Goal: Find specific page/section: Find specific page/section

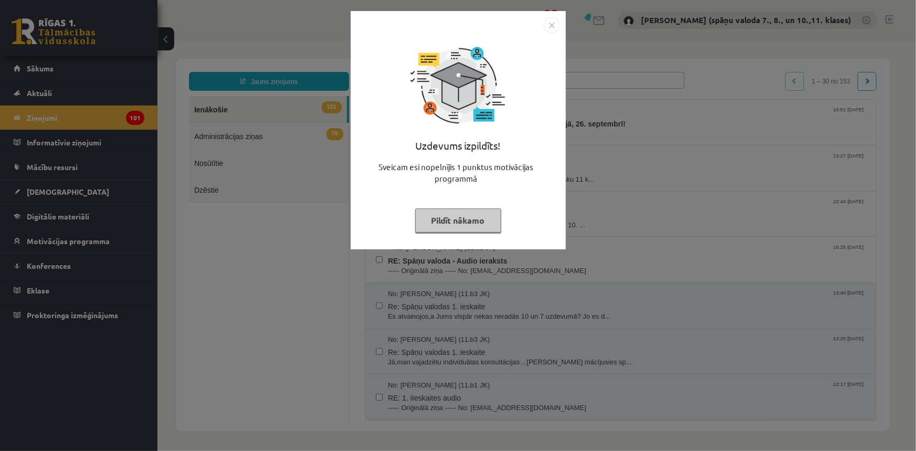
click at [553, 20] on img "Close" at bounding box center [552, 25] width 16 height 16
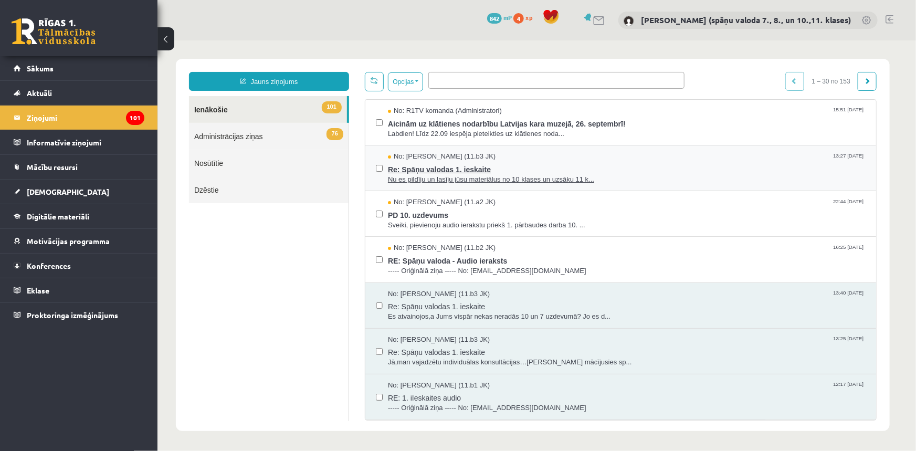
click at [455, 173] on span "Re: Spāņu valodas 1. ieskaite" at bounding box center [626, 167] width 478 height 13
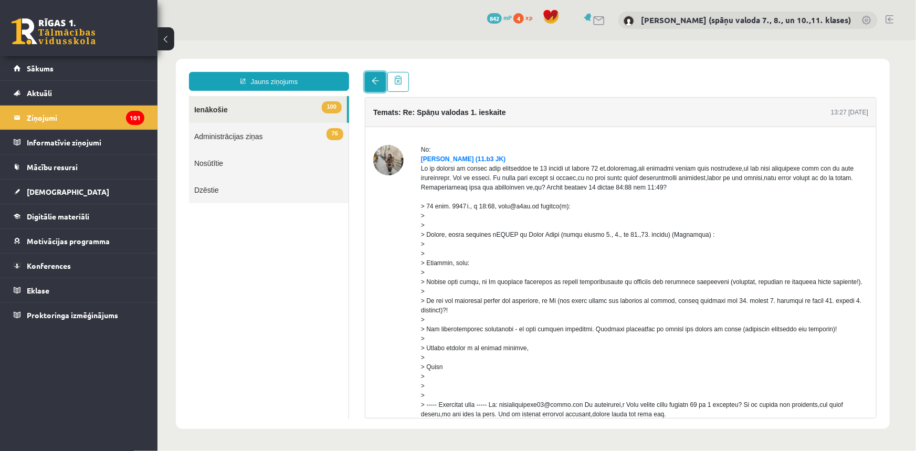
click at [378, 83] on link at bounding box center [374, 81] width 21 height 20
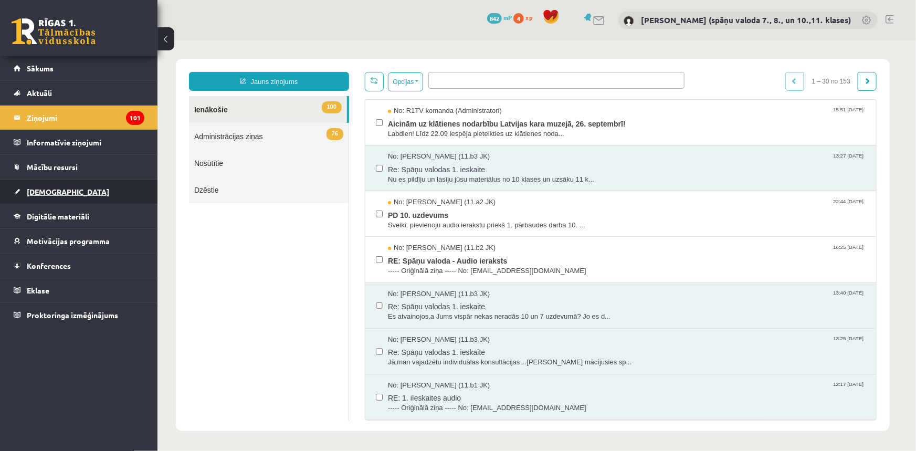
click at [42, 189] on span "[DEMOGRAPHIC_DATA]" at bounding box center [68, 191] width 82 height 9
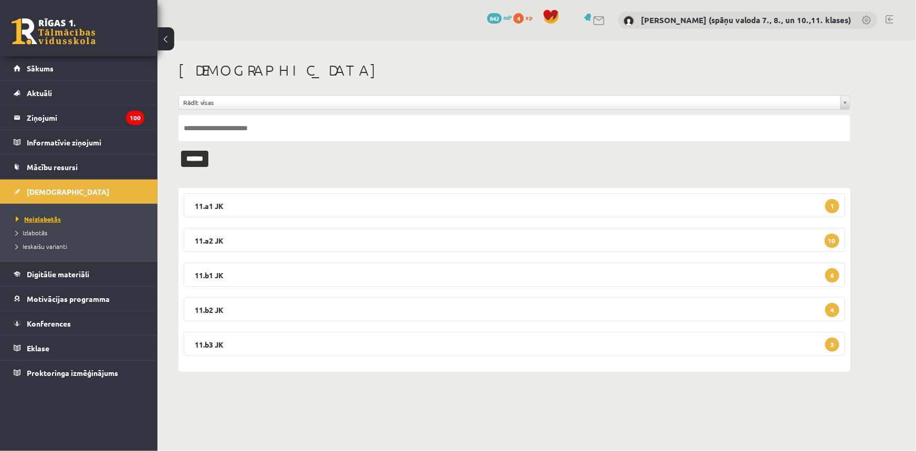
click at [30, 218] on span "Neizlabotās" at bounding box center [38, 219] width 45 height 8
